Goal: Find specific page/section: Find specific page/section

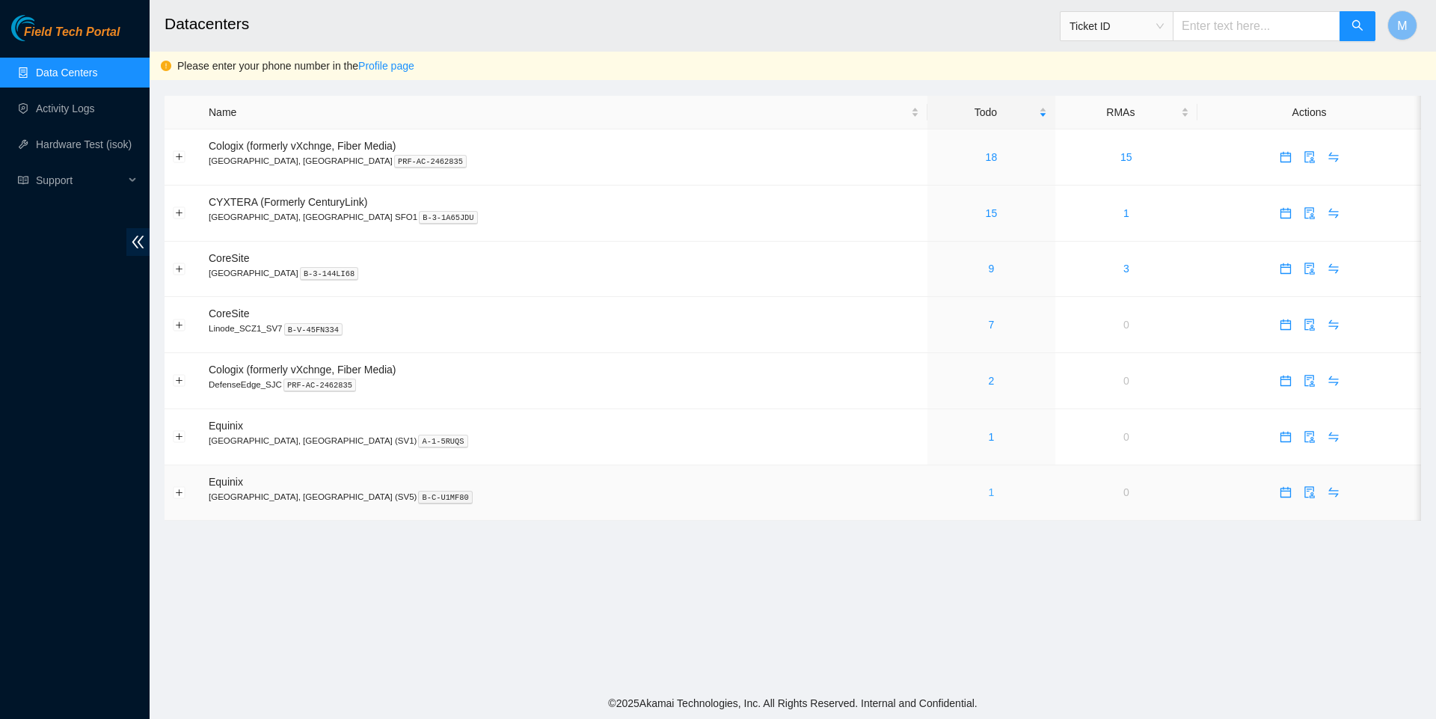
click at [989, 498] on link "1" at bounding box center [992, 492] width 6 height 12
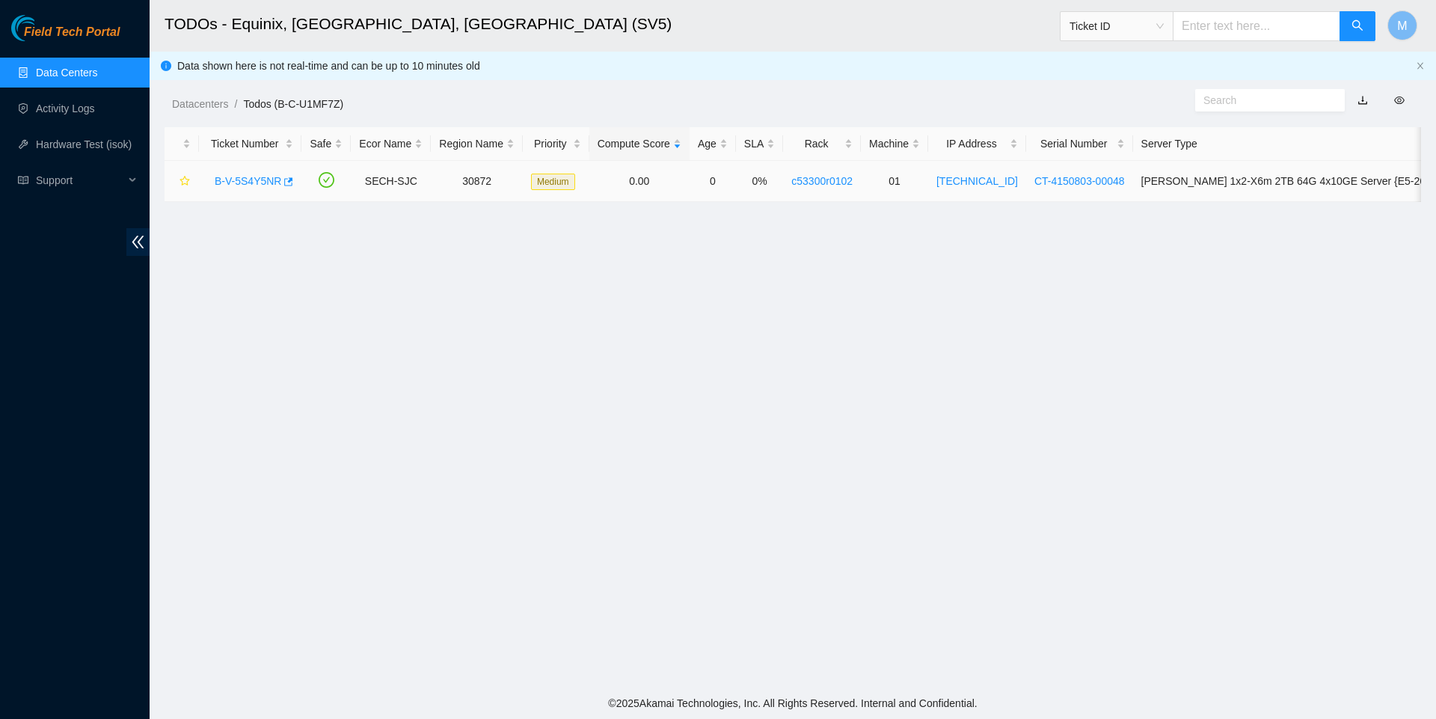
click at [271, 178] on link "B-V-5S4Y5NR" at bounding box center [248, 181] width 67 height 12
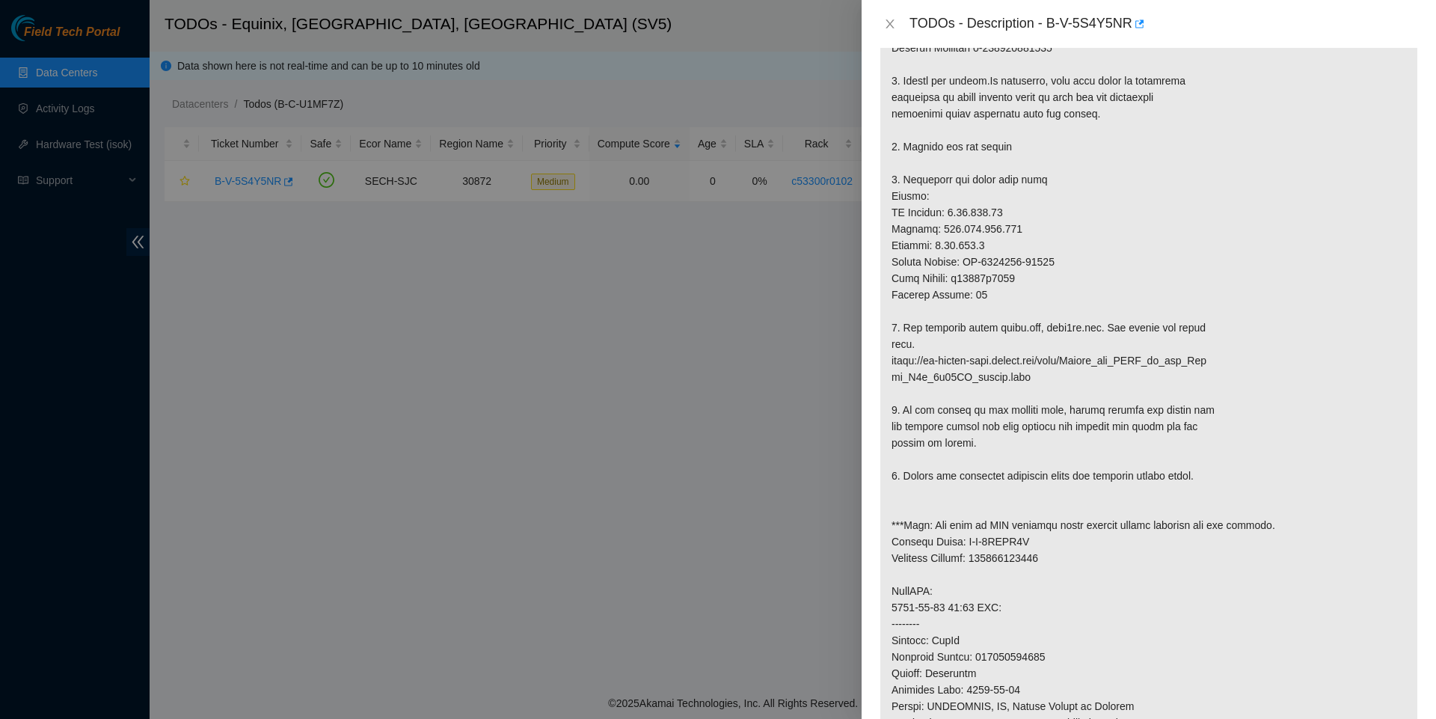
scroll to position [365, 0]
click at [889, 25] on icon "close" at bounding box center [890, 24] width 12 height 12
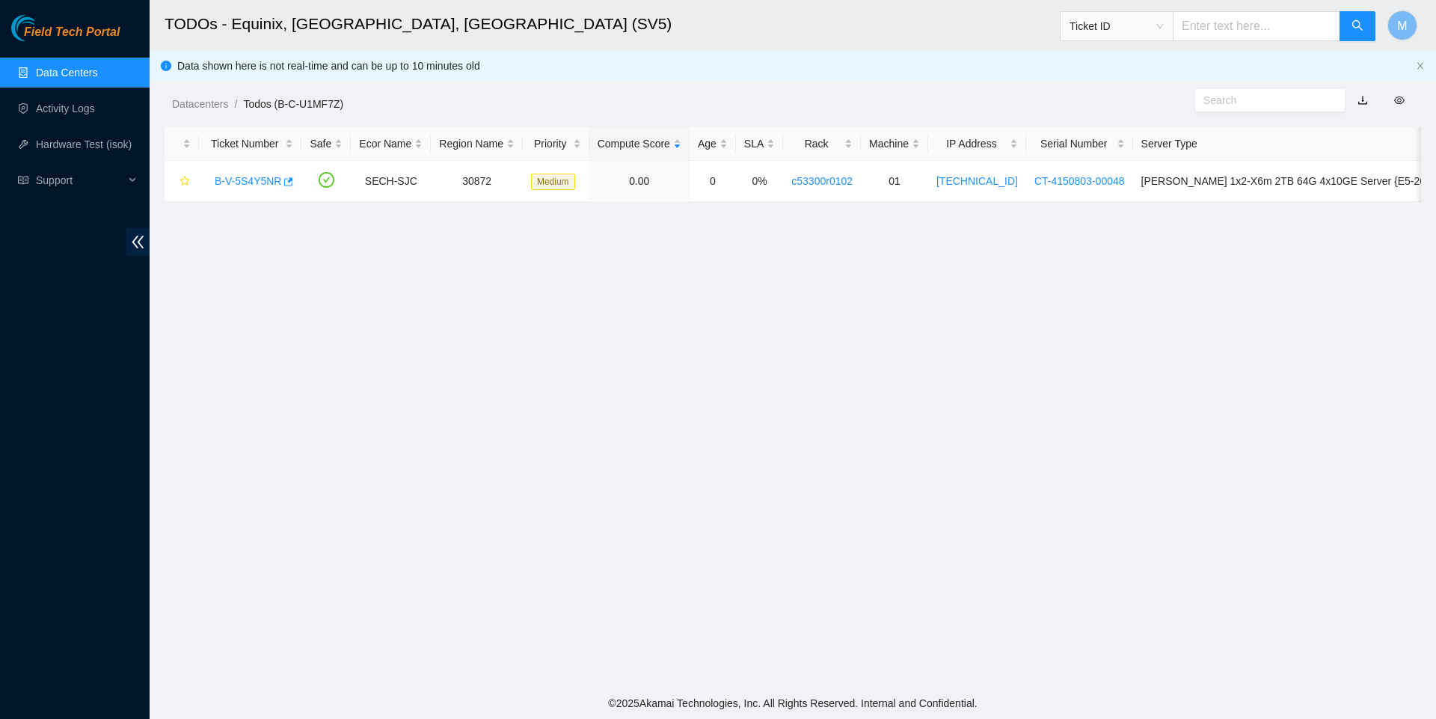
click at [70, 75] on link "Data Centers" at bounding box center [66, 73] width 61 height 12
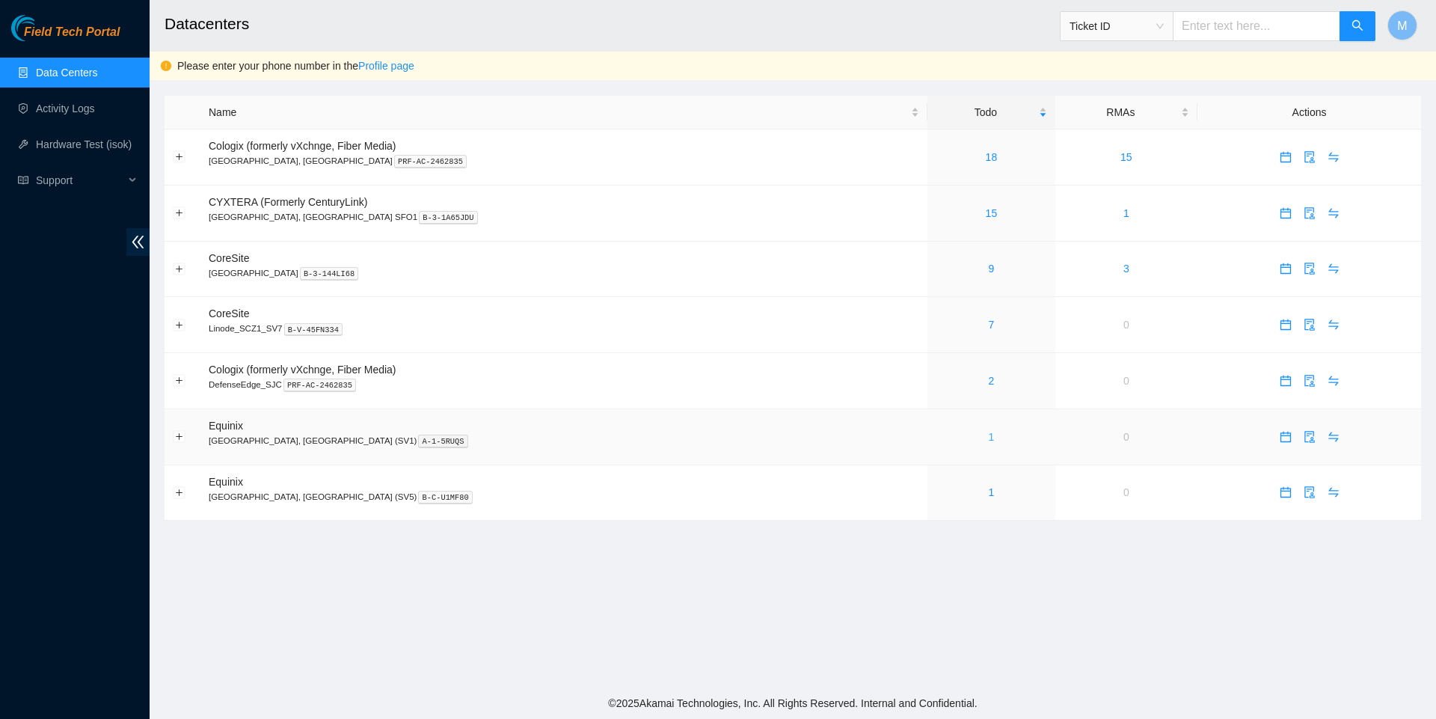
click at [989, 443] on link "1" at bounding box center [992, 437] width 6 height 12
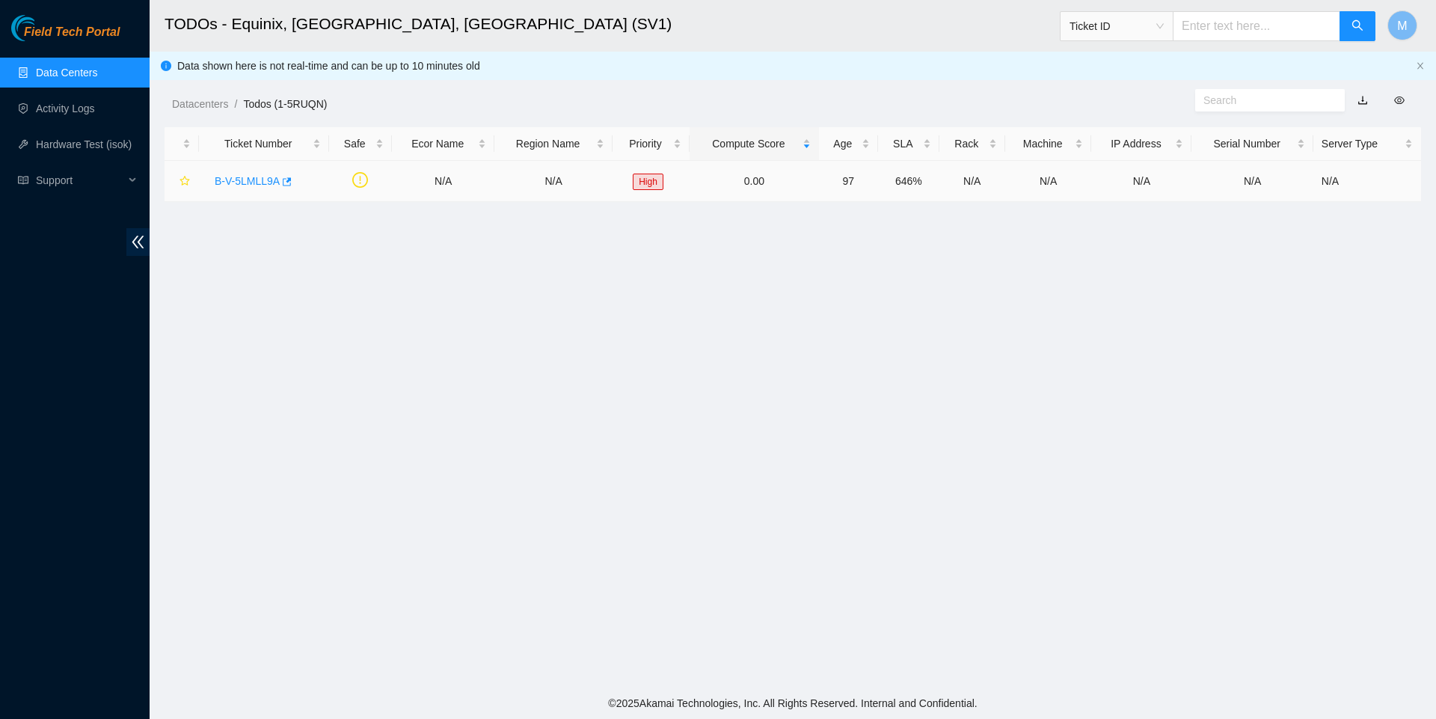
click at [294, 180] on body "Field Tech Portal Data Centers Activity Logs Hardware Test (isok) Support TODOs…" at bounding box center [718, 359] width 1436 height 719
click at [292, 180] on icon "button" at bounding box center [287, 181] width 9 height 8
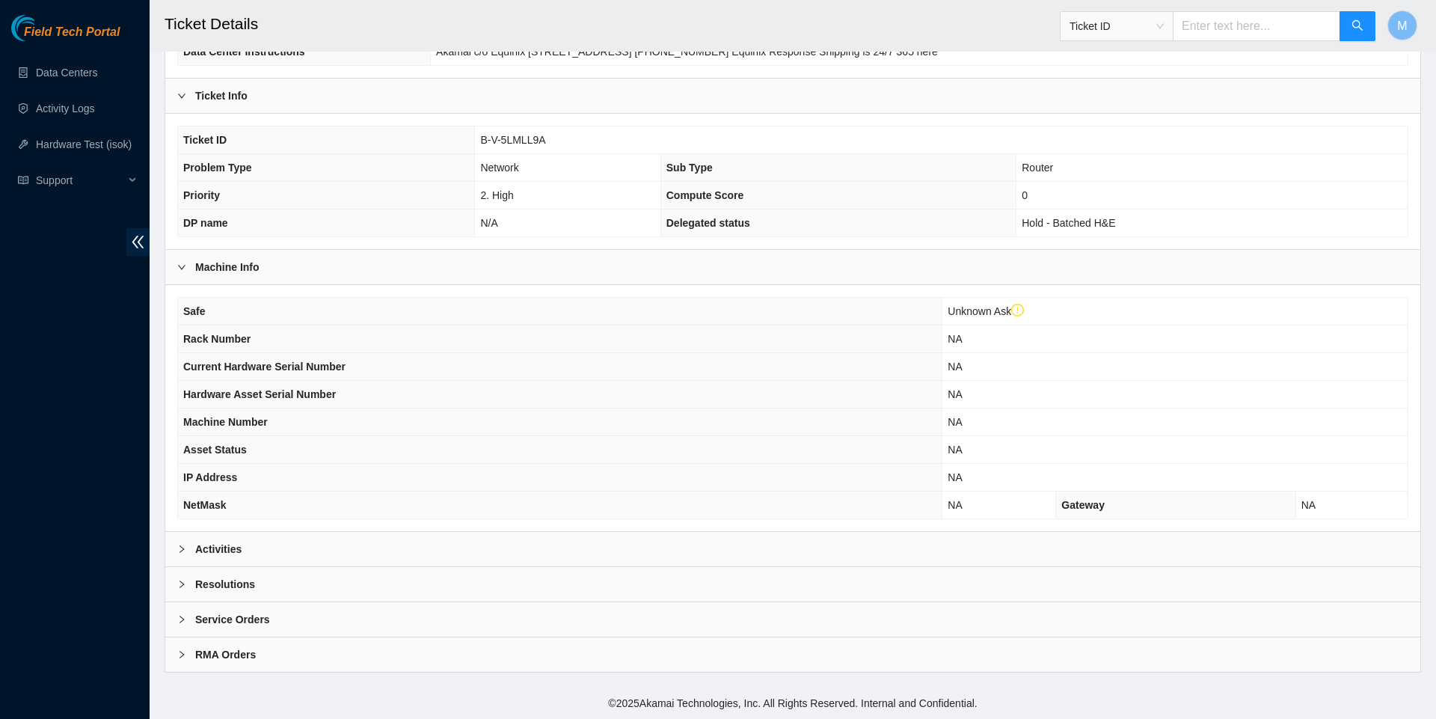
scroll to position [263, 0]
click at [190, 545] on div at bounding box center [186, 549] width 18 height 16
